Goal: Find specific page/section: Find specific page/section

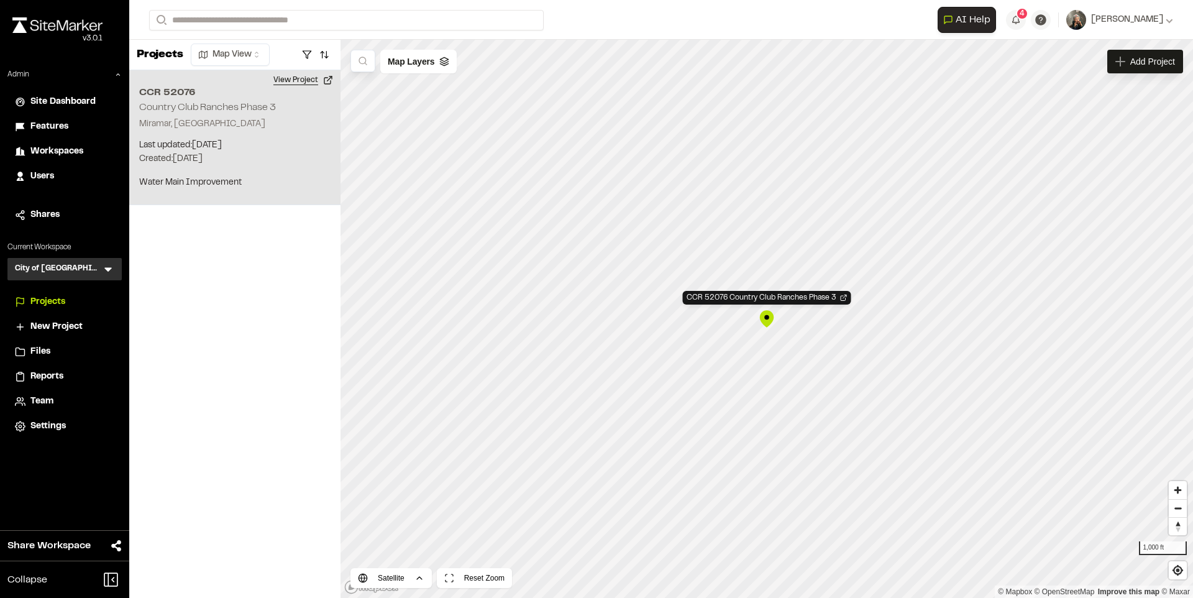
click at [286, 84] on button "View Project" at bounding box center [303, 80] width 75 height 20
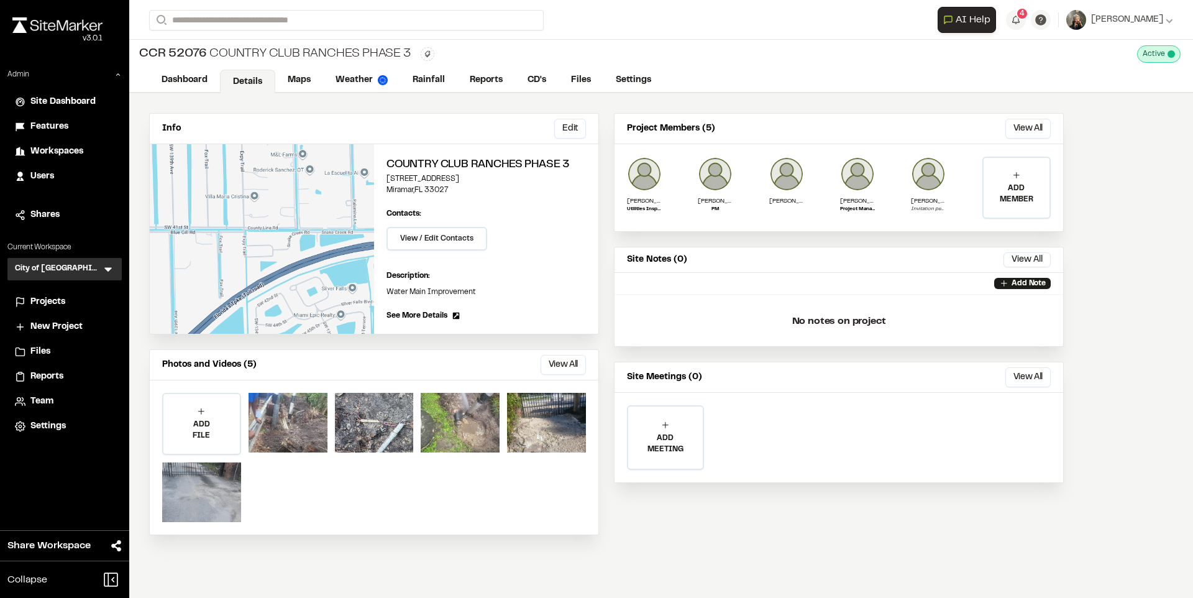
click at [286, 84] on link "Maps" at bounding box center [299, 80] width 48 height 24
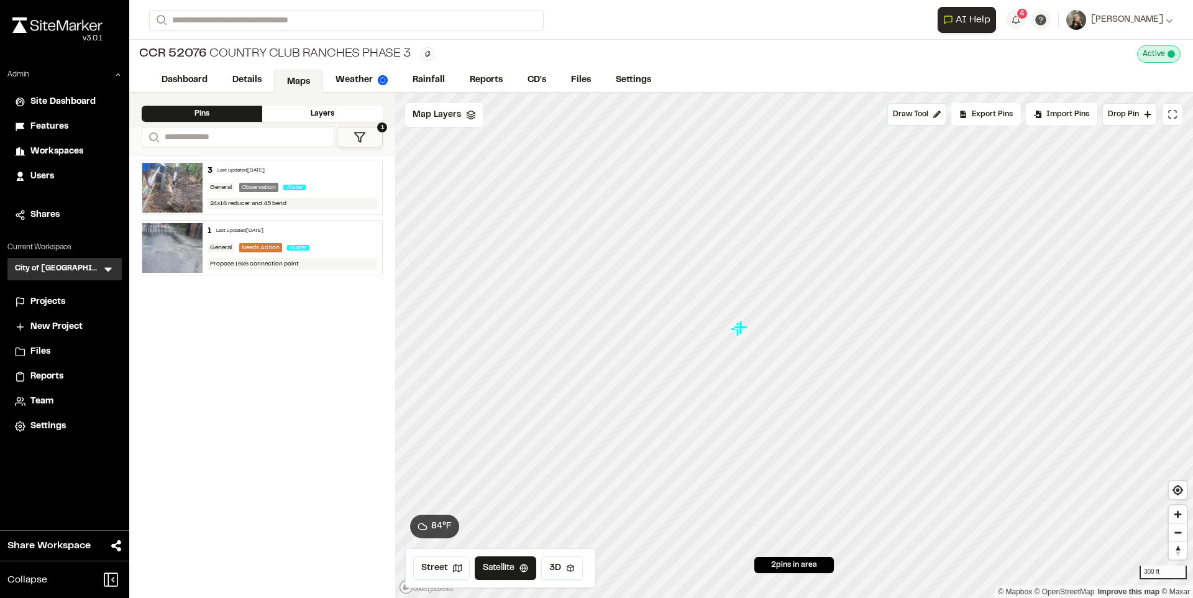
click at [105, 270] on icon at bounding box center [108, 269] width 12 height 12
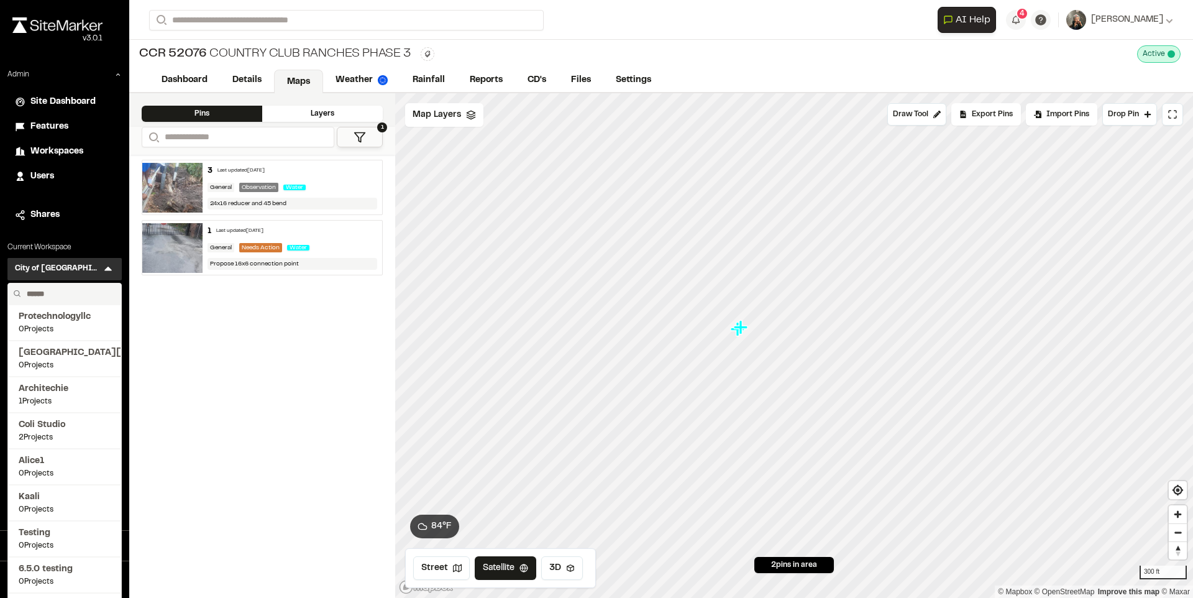
drag, startPoint x: 92, startPoint y: 282, endPoint x: 80, endPoint y: 288, distance: 13.3
click at [80, 288] on input "text" at bounding box center [69, 293] width 94 height 21
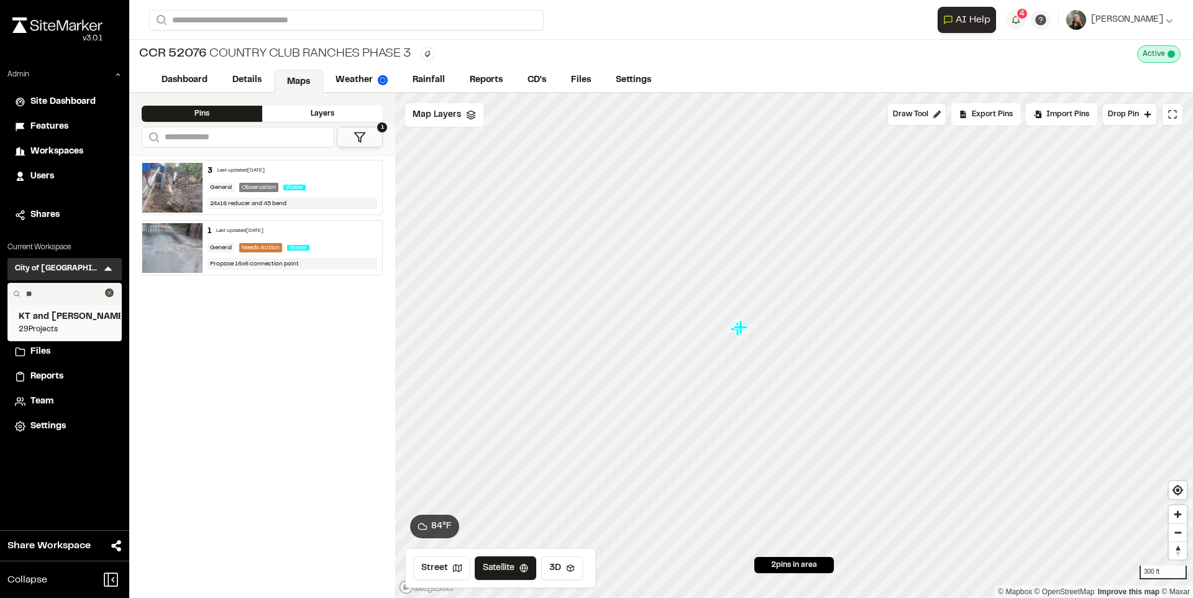
type input "**"
click at [73, 318] on span "KT and [PERSON_NAME]" at bounding box center [65, 317] width 92 height 14
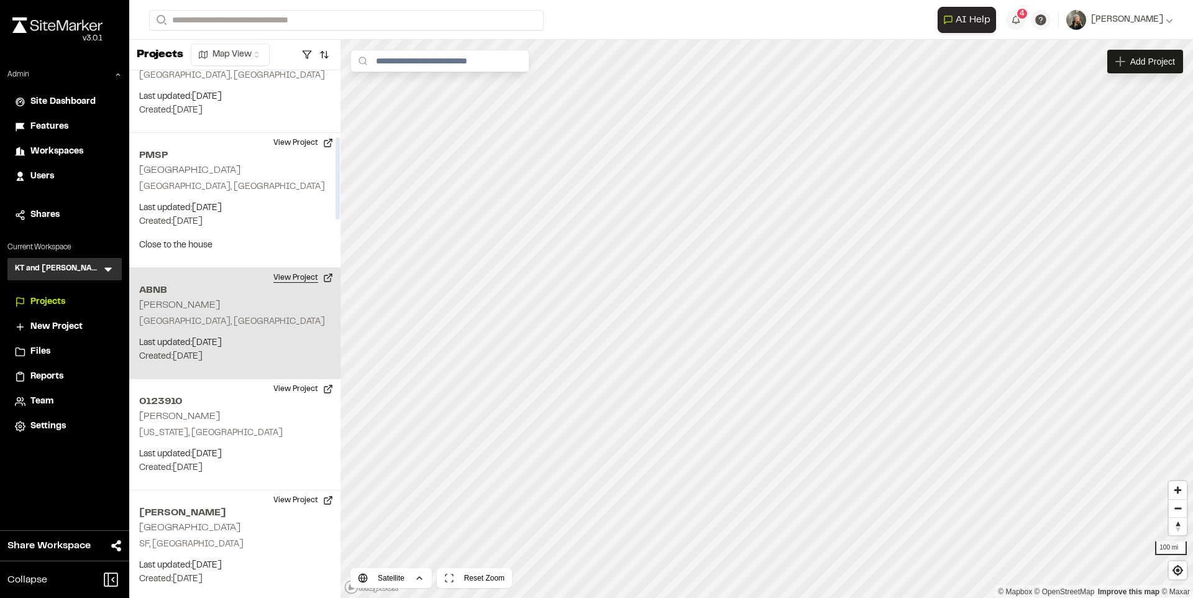
scroll to position [509, 0]
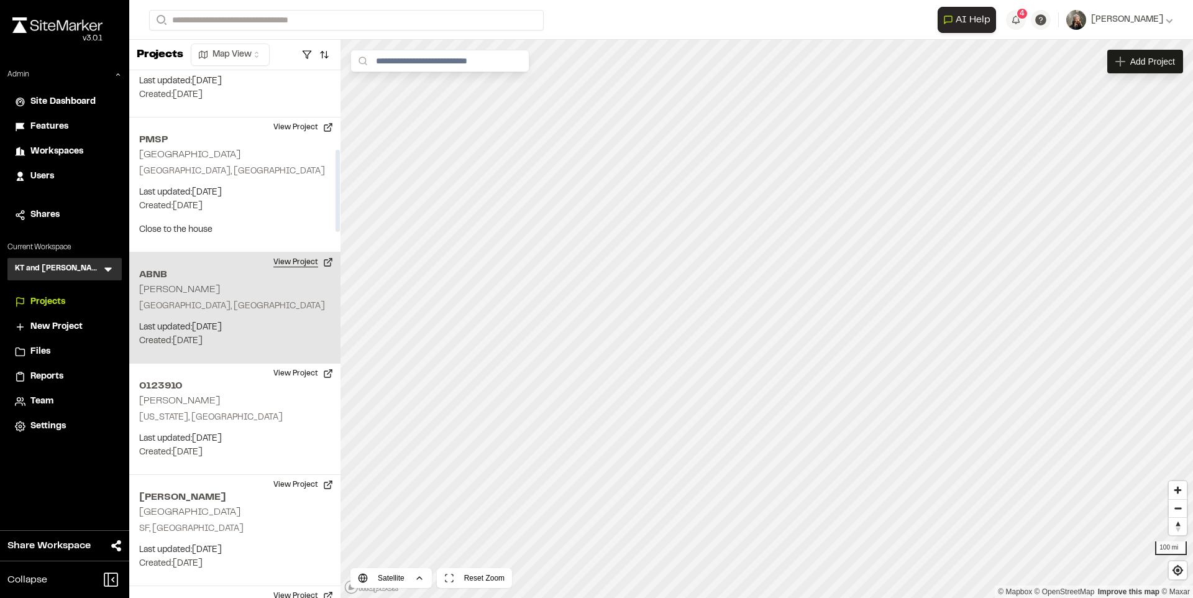
click at [294, 266] on button "View Project" at bounding box center [303, 262] width 75 height 20
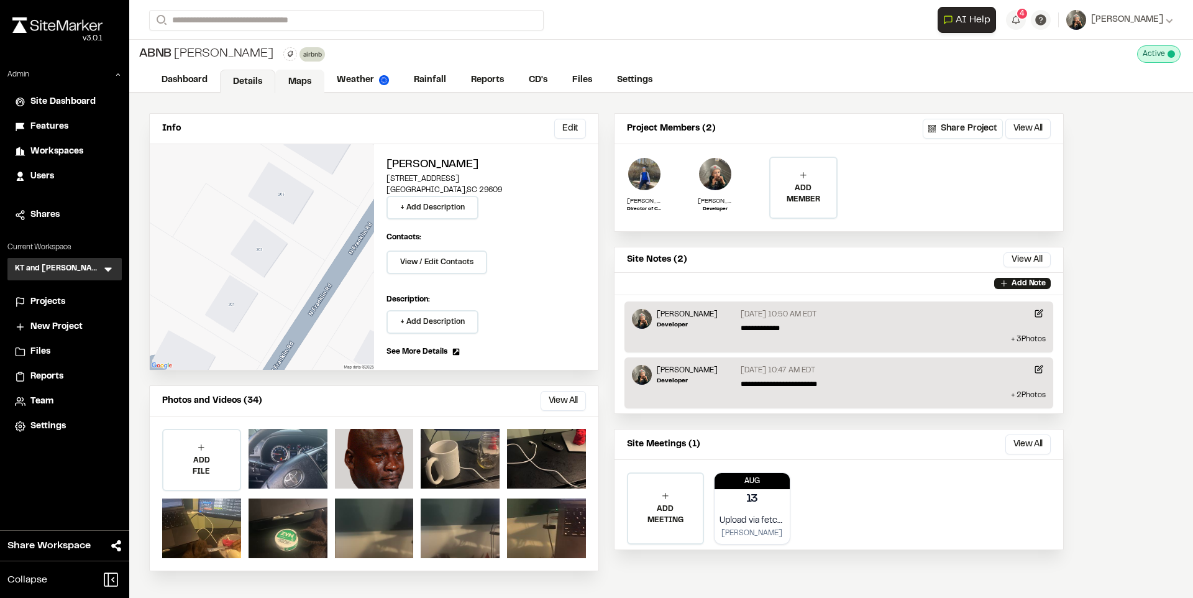
click at [301, 82] on link "Maps" at bounding box center [299, 82] width 49 height 24
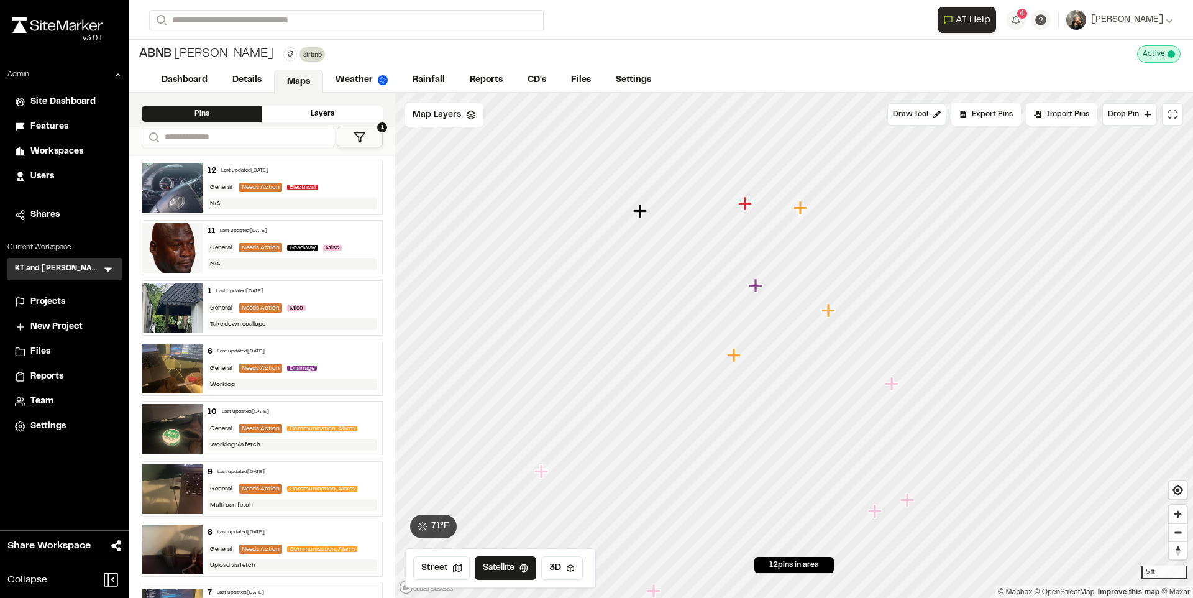
click at [745, 204] on icon "Map marker" at bounding box center [745, 203] width 14 height 14
